Goal: Task Accomplishment & Management: Complete application form

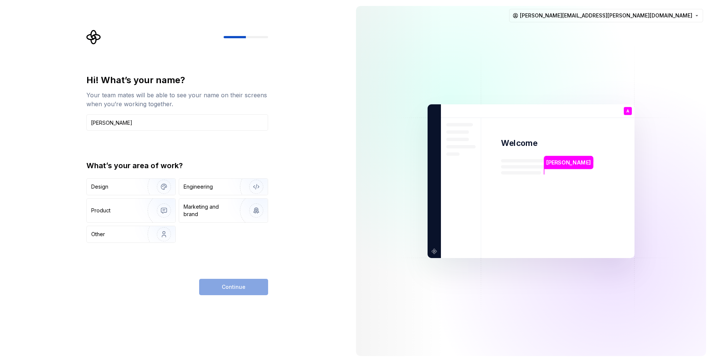
type input "[PERSON_NAME]"
click at [188, 266] on div "Hi! What’s your name? Your team mates will be able to see your name on their sc…" at bounding box center [177, 184] width 182 height 221
click at [215, 185] on div "Engineering" at bounding box center [213, 186] width 59 height 7
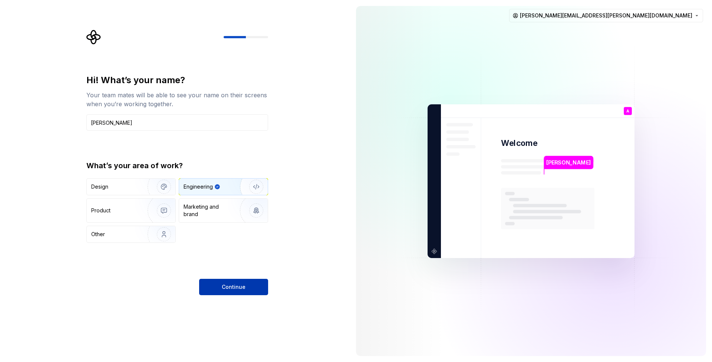
click at [231, 282] on button "Continue" at bounding box center [233, 287] width 69 height 16
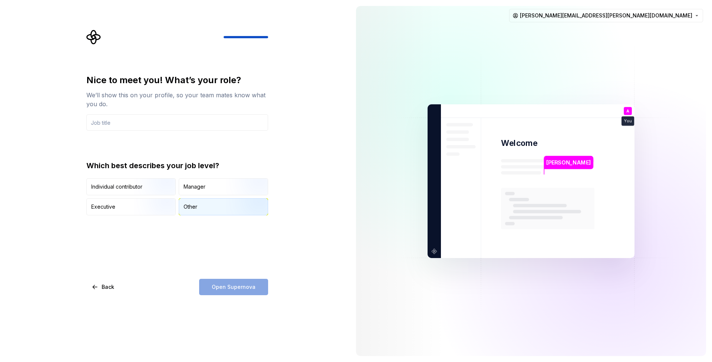
click at [195, 207] on div "Other" at bounding box center [191, 206] width 14 height 7
click at [129, 121] on input "text" at bounding box center [177, 122] width 182 height 16
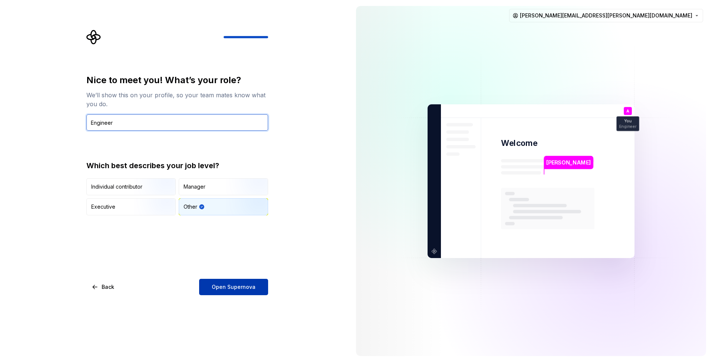
type input "Engineer"
click at [222, 281] on button "Open Supernova" at bounding box center [233, 287] width 69 height 16
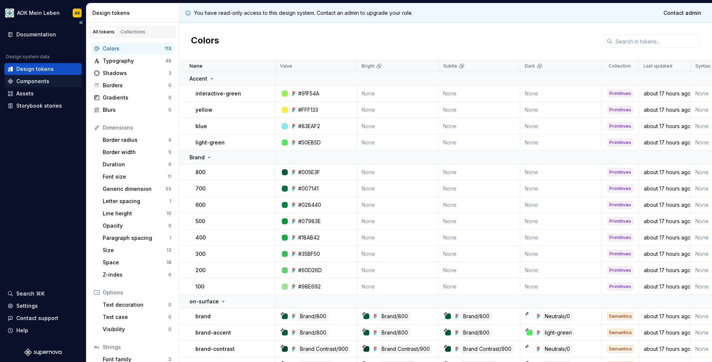
click at [31, 79] on div "Components" at bounding box center [32, 81] width 33 height 7
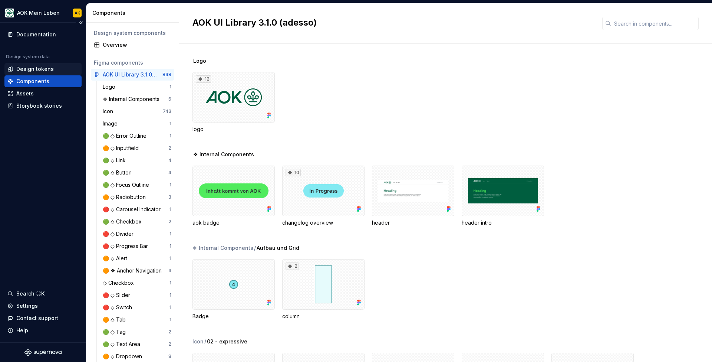
click at [26, 73] on div "Design tokens" at bounding box center [42, 69] width 77 height 12
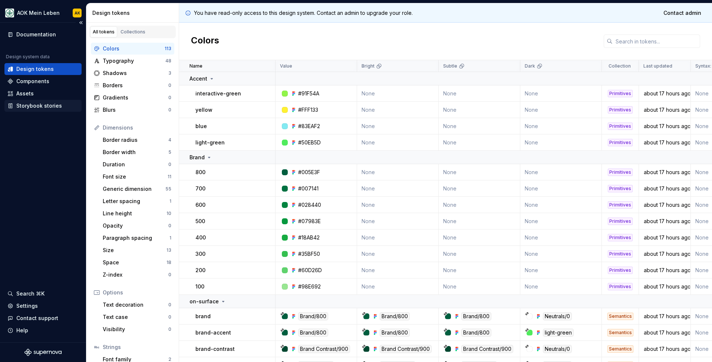
click at [24, 106] on div "Storybook stories" at bounding box center [39, 105] width 46 height 7
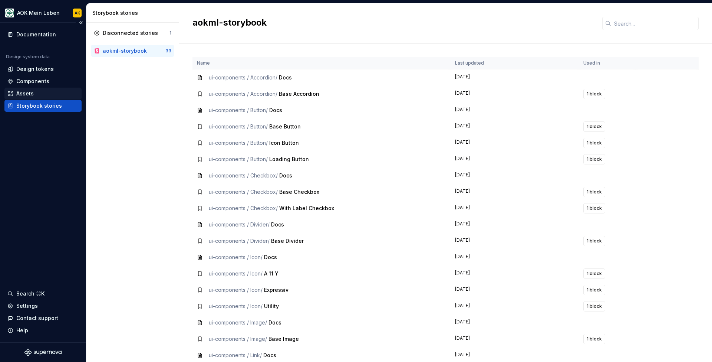
click at [23, 94] on div "Assets" at bounding box center [24, 93] width 17 height 7
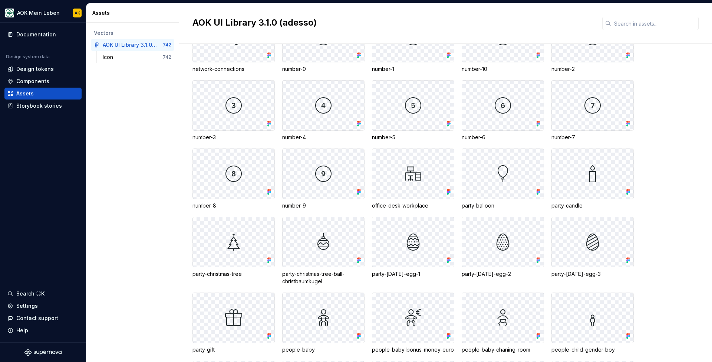
scroll to position [5458, 0]
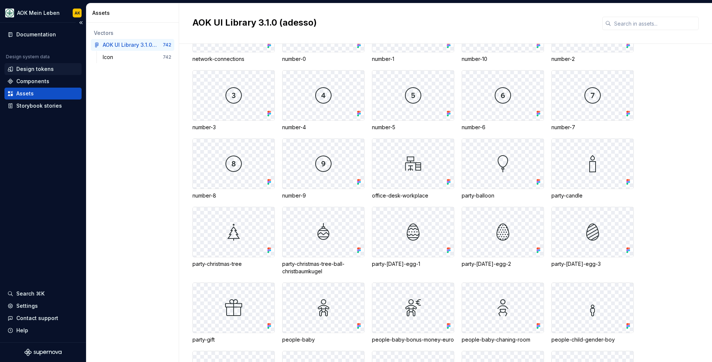
click at [37, 71] on div "Design tokens" at bounding box center [34, 68] width 37 height 7
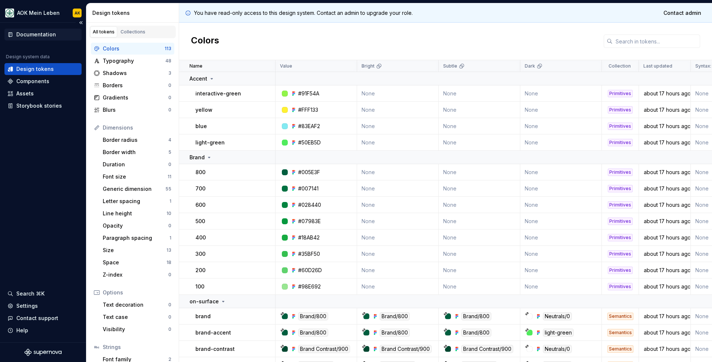
click at [29, 29] on div "Documentation" at bounding box center [42, 35] width 77 height 12
